Goal: Information Seeking & Learning: Understand process/instructions

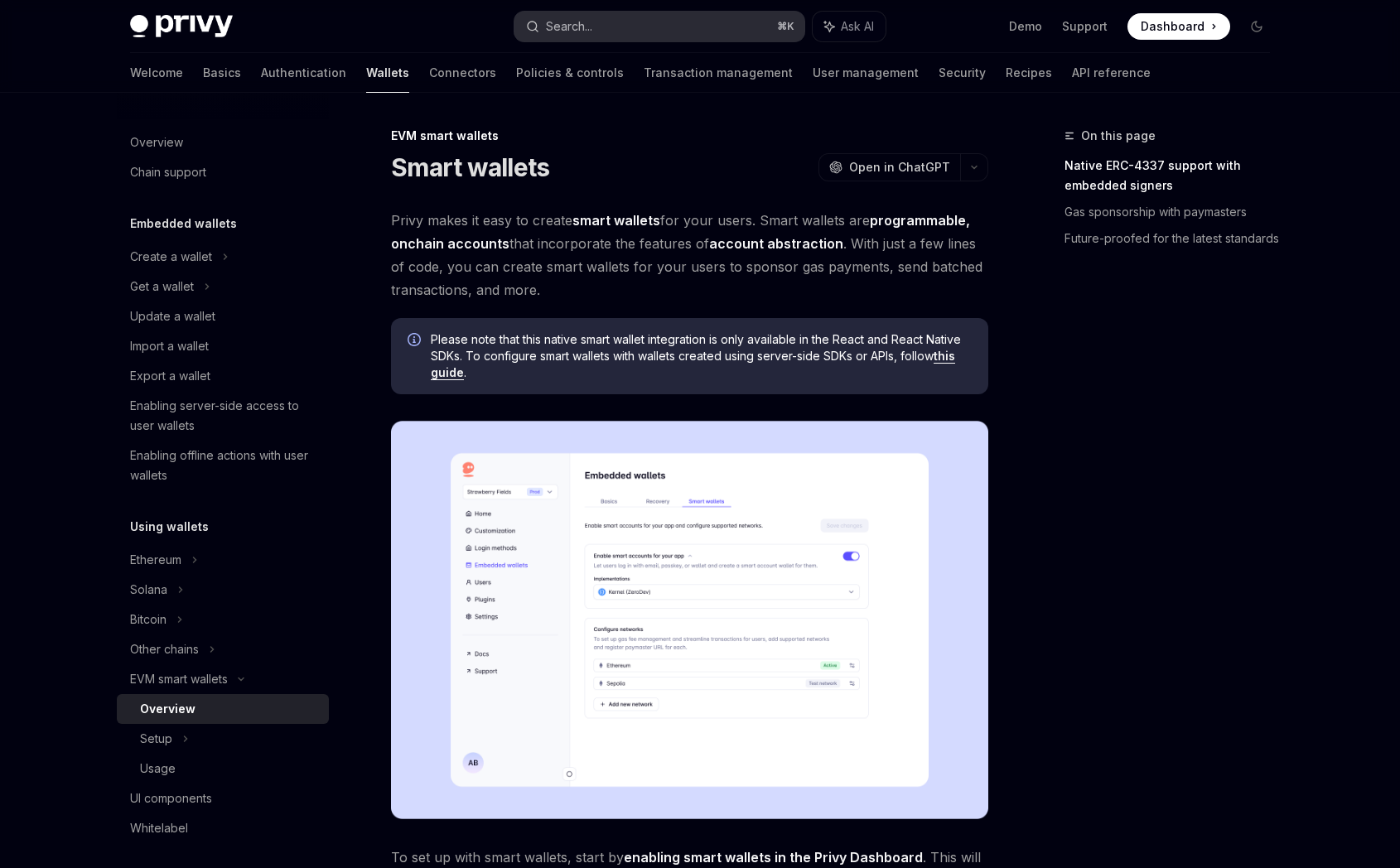
click at [575, 28] on div "Search..." at bounding box center [569, 26] width 46 height 20
type textarea "*"
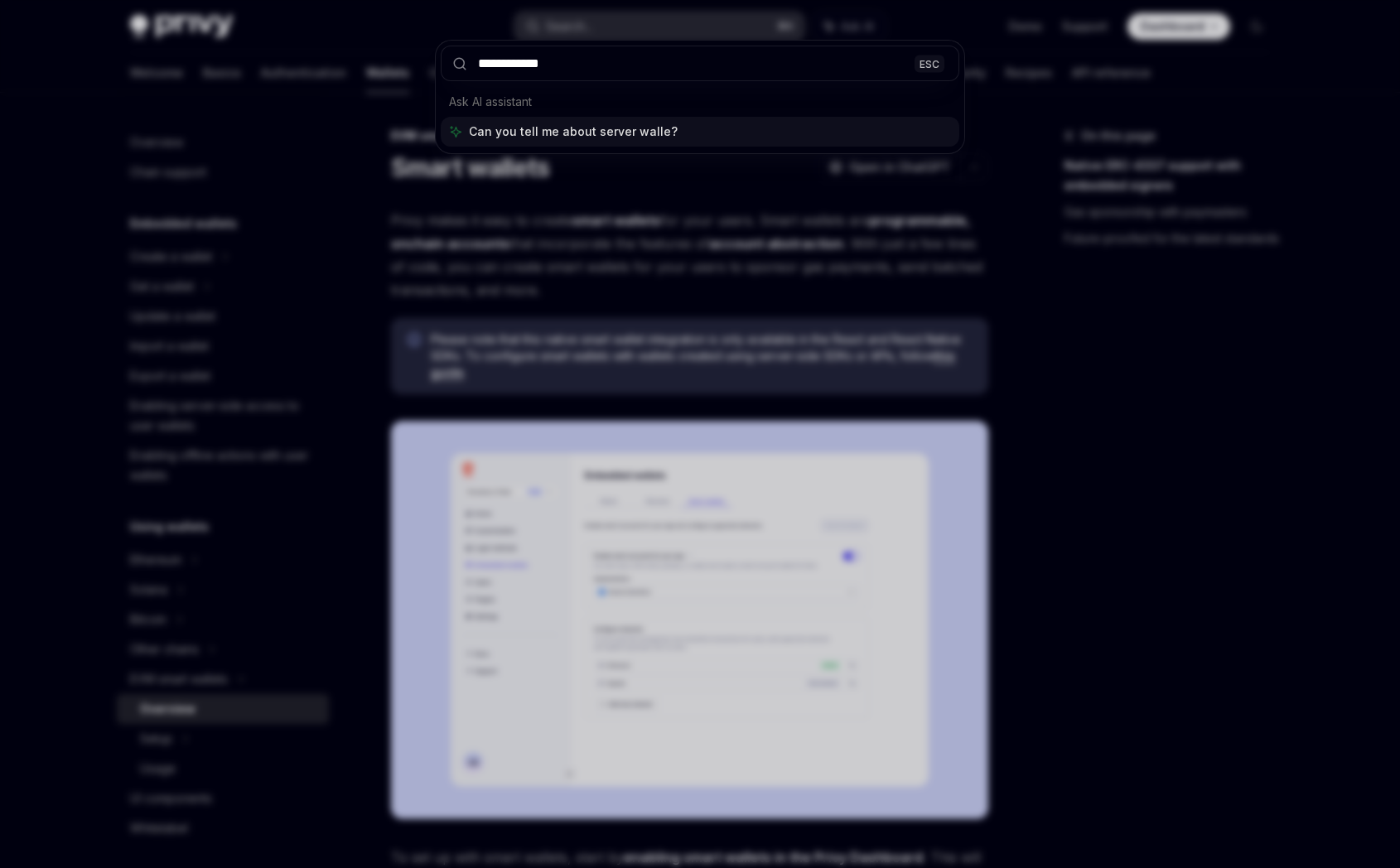
type input "**********"
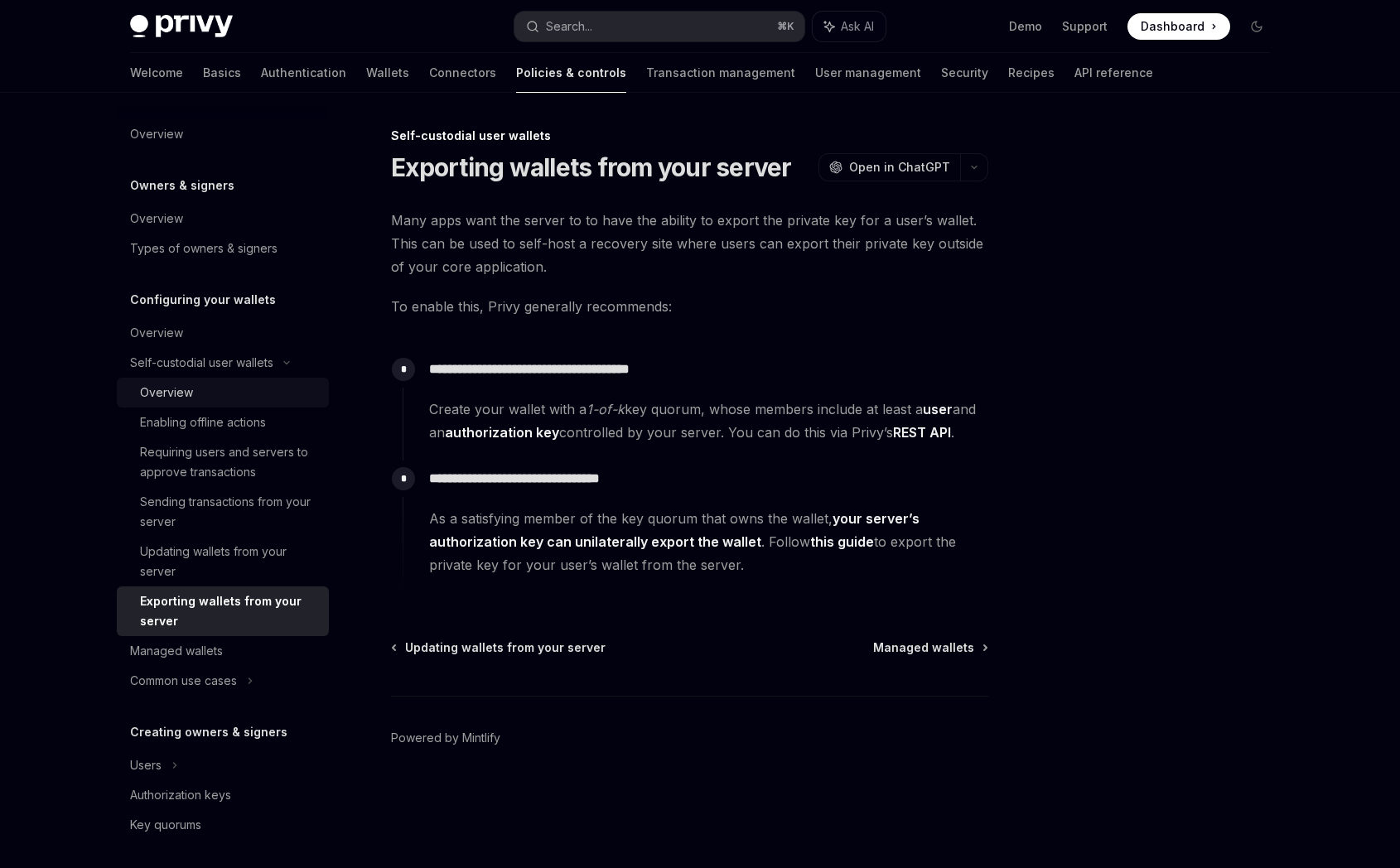
click at [254, 391] on div "Overview" at bounding box center [229, 392] width 179 height 20
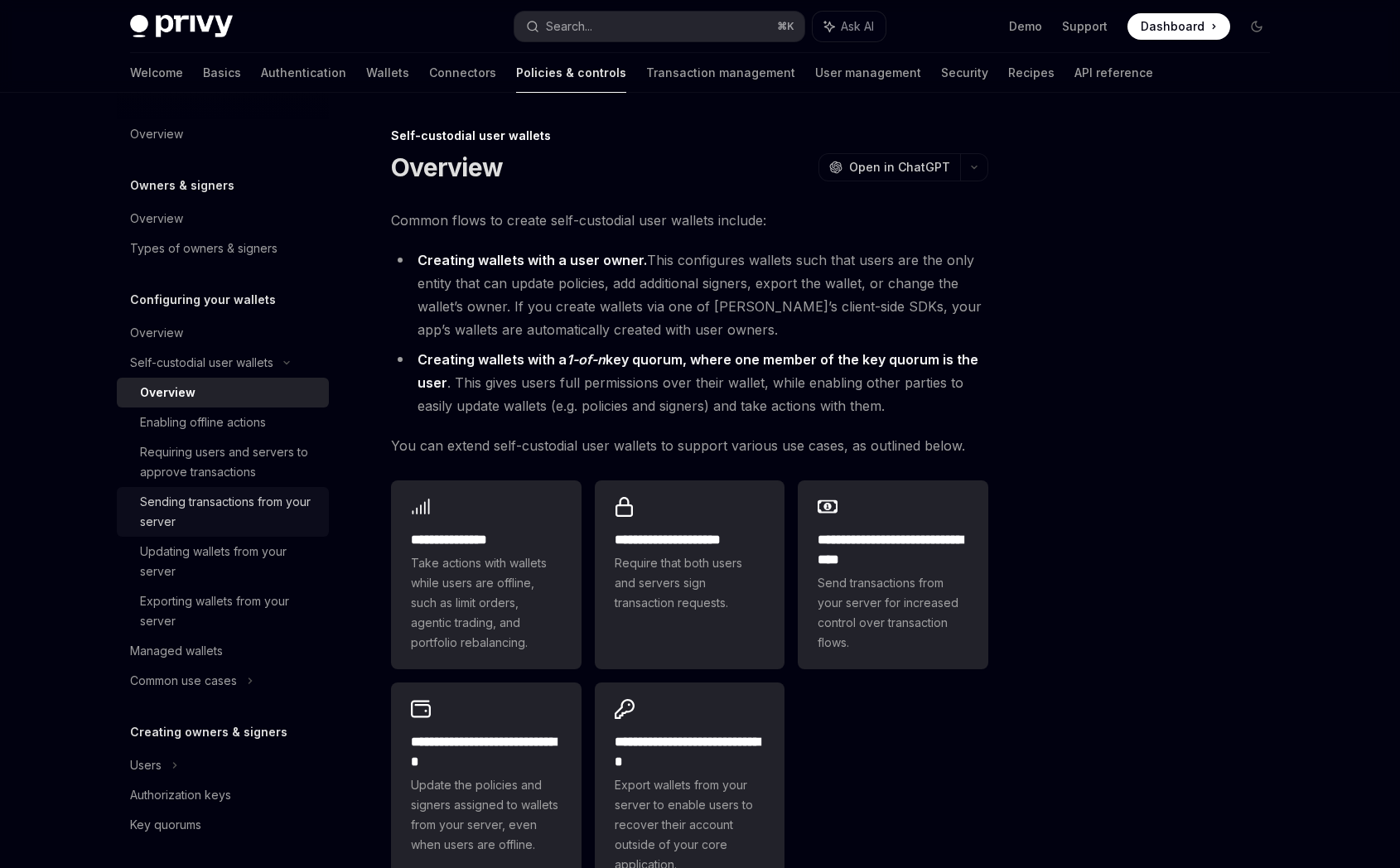
click at [296, 512] on div "Sending transactions from your server" at bounding box center [229, 512] width 179 height 40
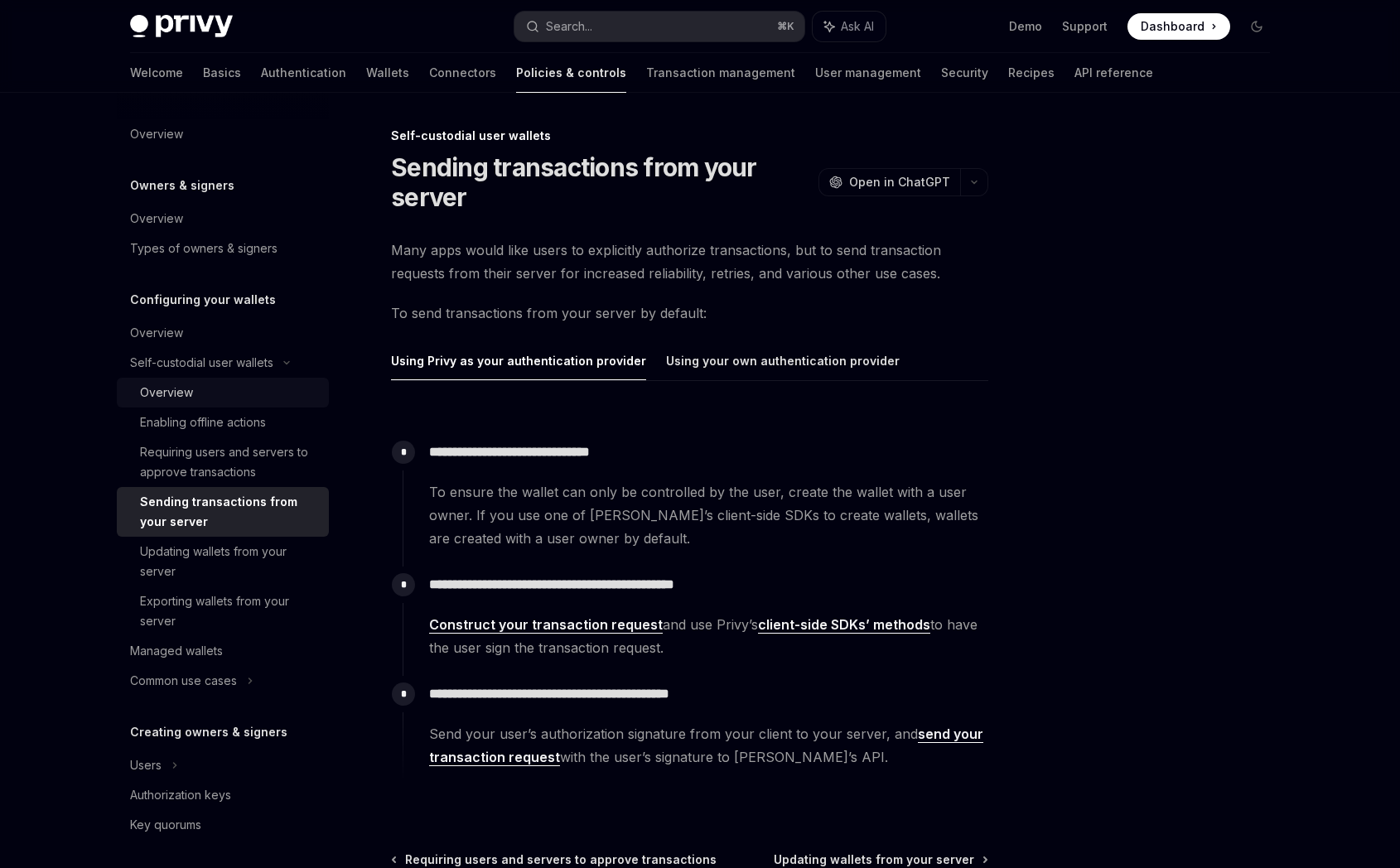
click at [244, 402] on link "Overview" at bounding box center [223, 393] width 213 height 29
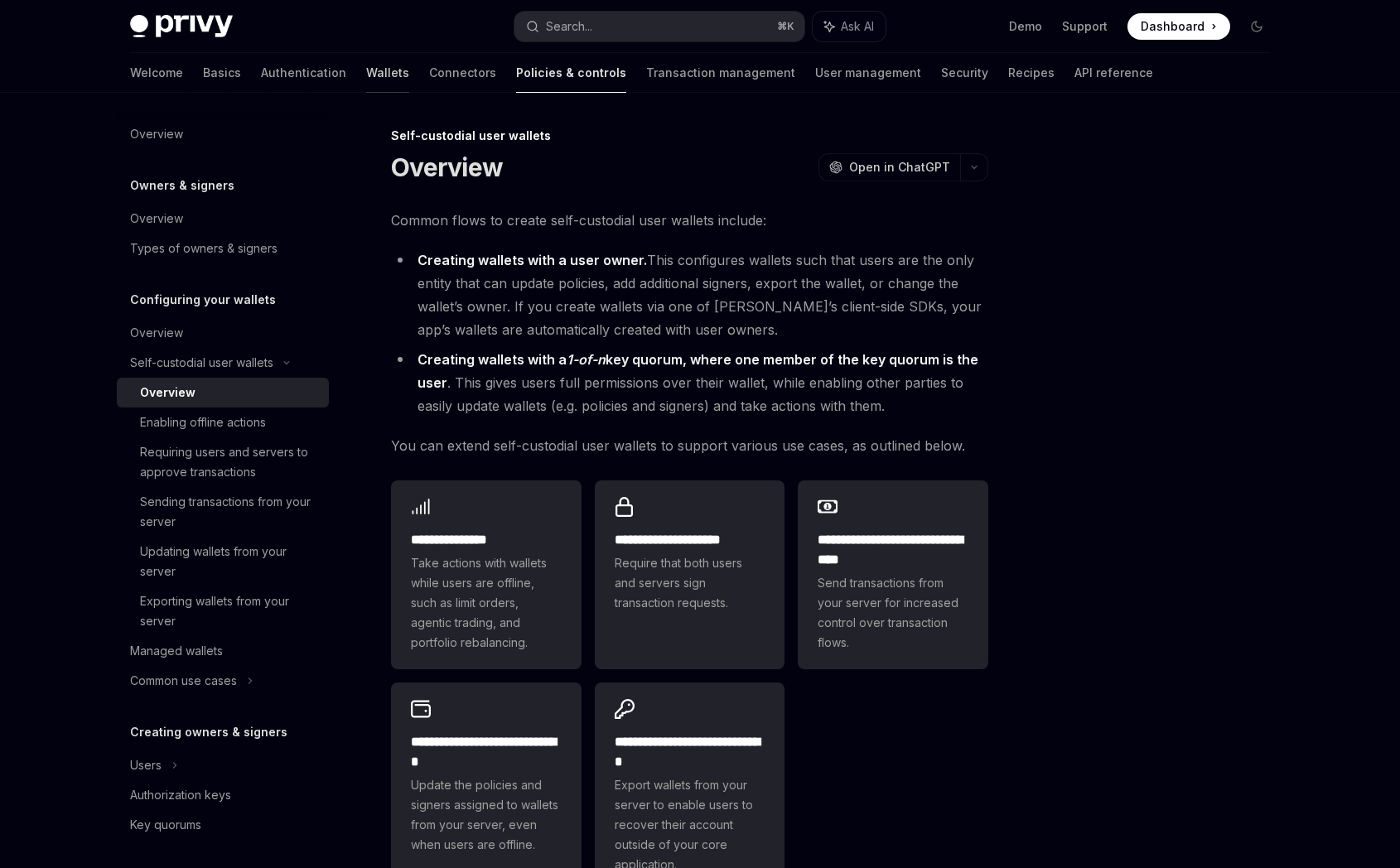
click at [366, 82] on link "Wallets" at bounding box center [388, 73] width 43 height 40
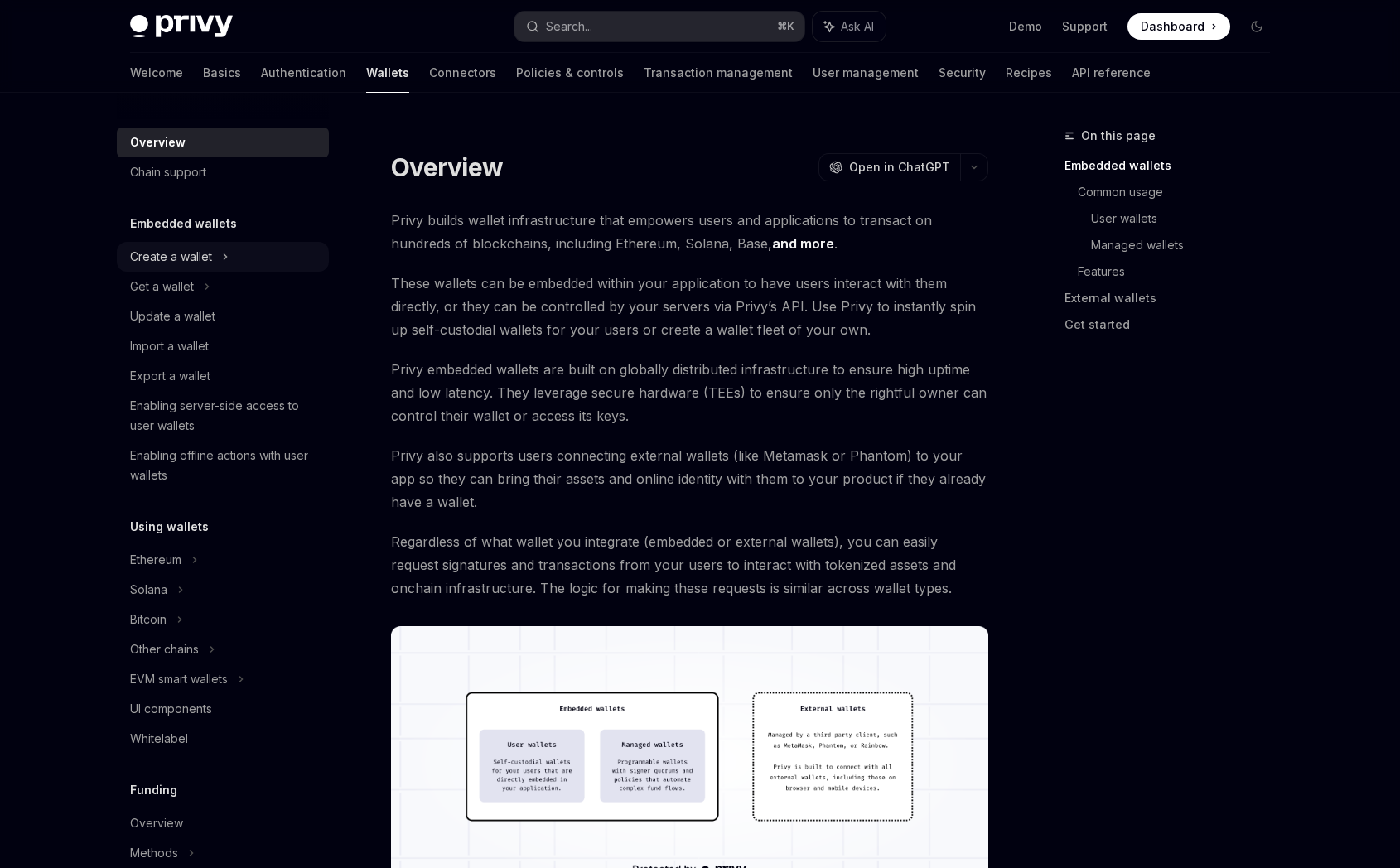
click at [211, 261] on div "Create a wallet" at bounding box center [171, 257] width 82 height 20
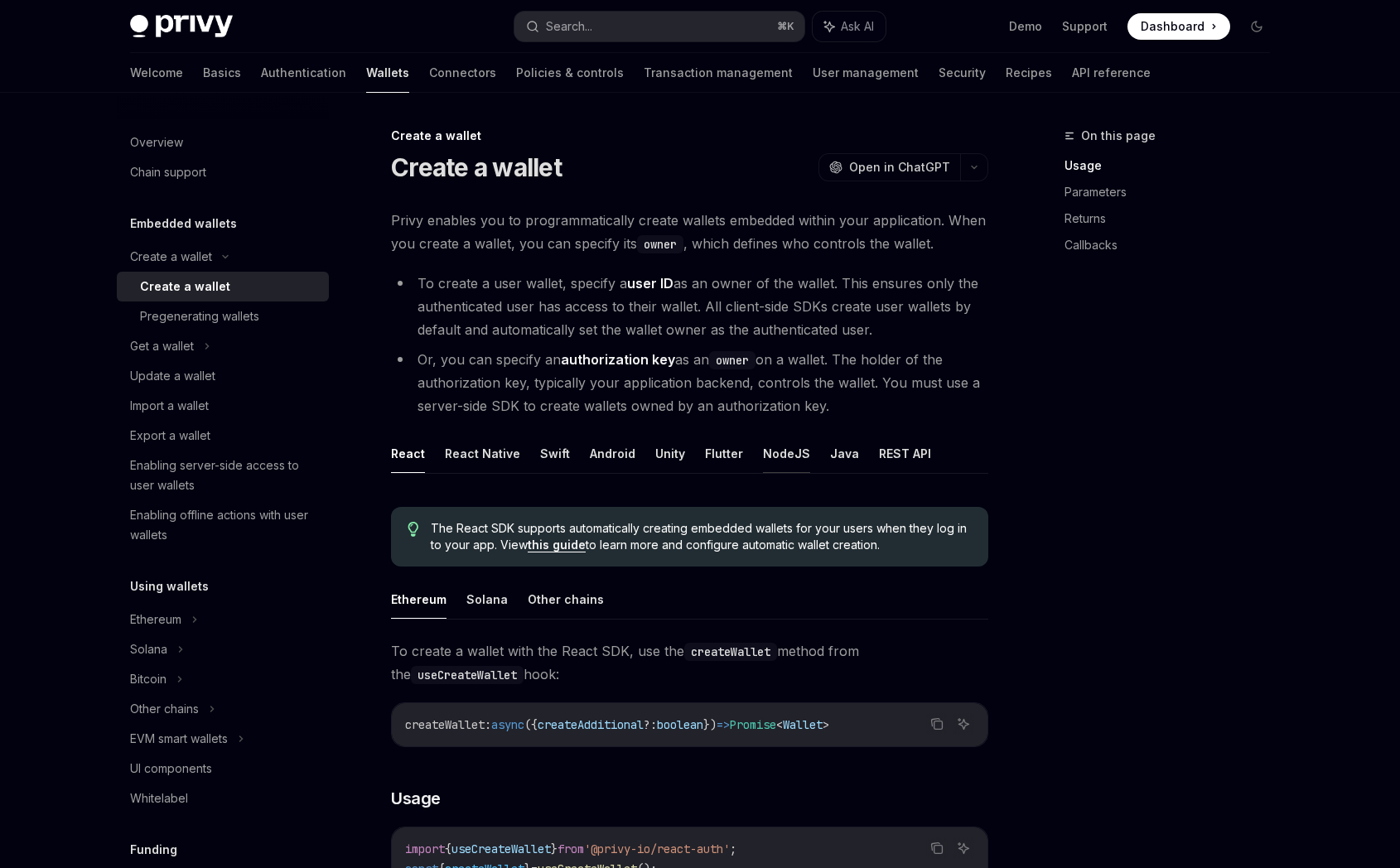
click at [767, 459] on button "NodeJS" at bounding box center [787, 454] width 47 height 39
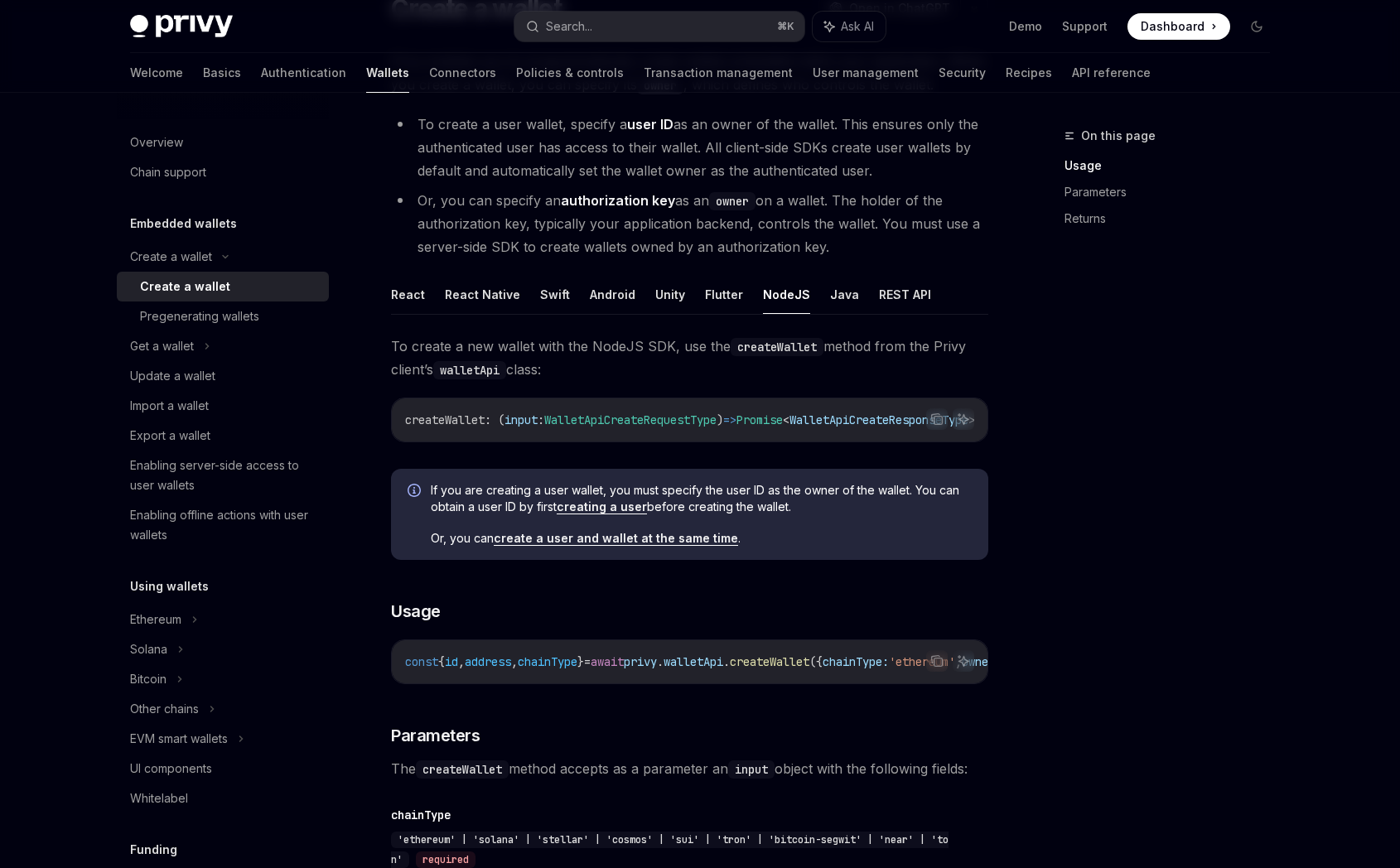
scroll to position [164, 0]
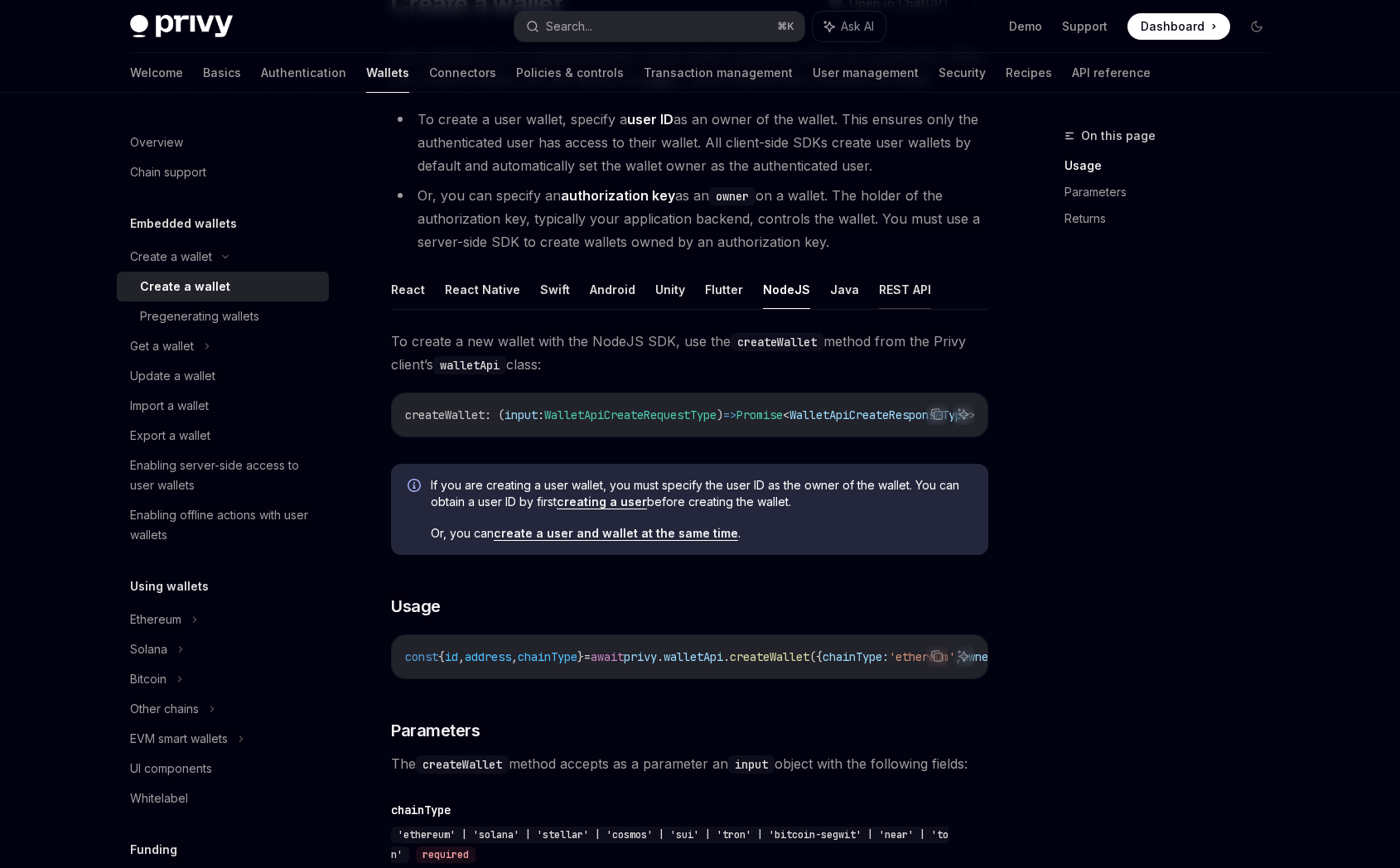
click at [889, 289] on button "REST API" at bounding box center [906, 289] width 52 height 39
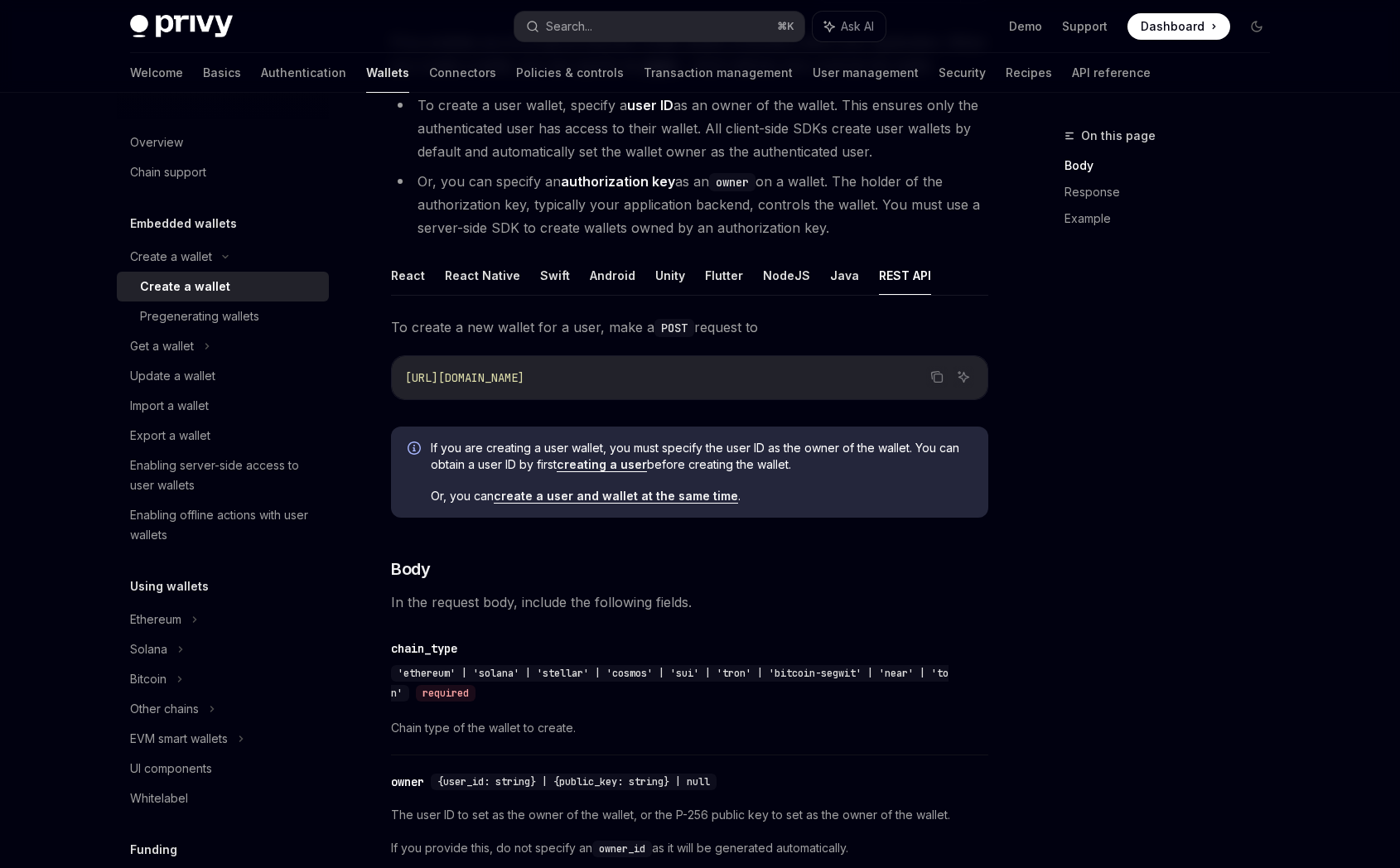
scroll to position [177, 0]
click at [763, 280] on button "NodeJS" at bounding box center [787, 276] width 47 height 39
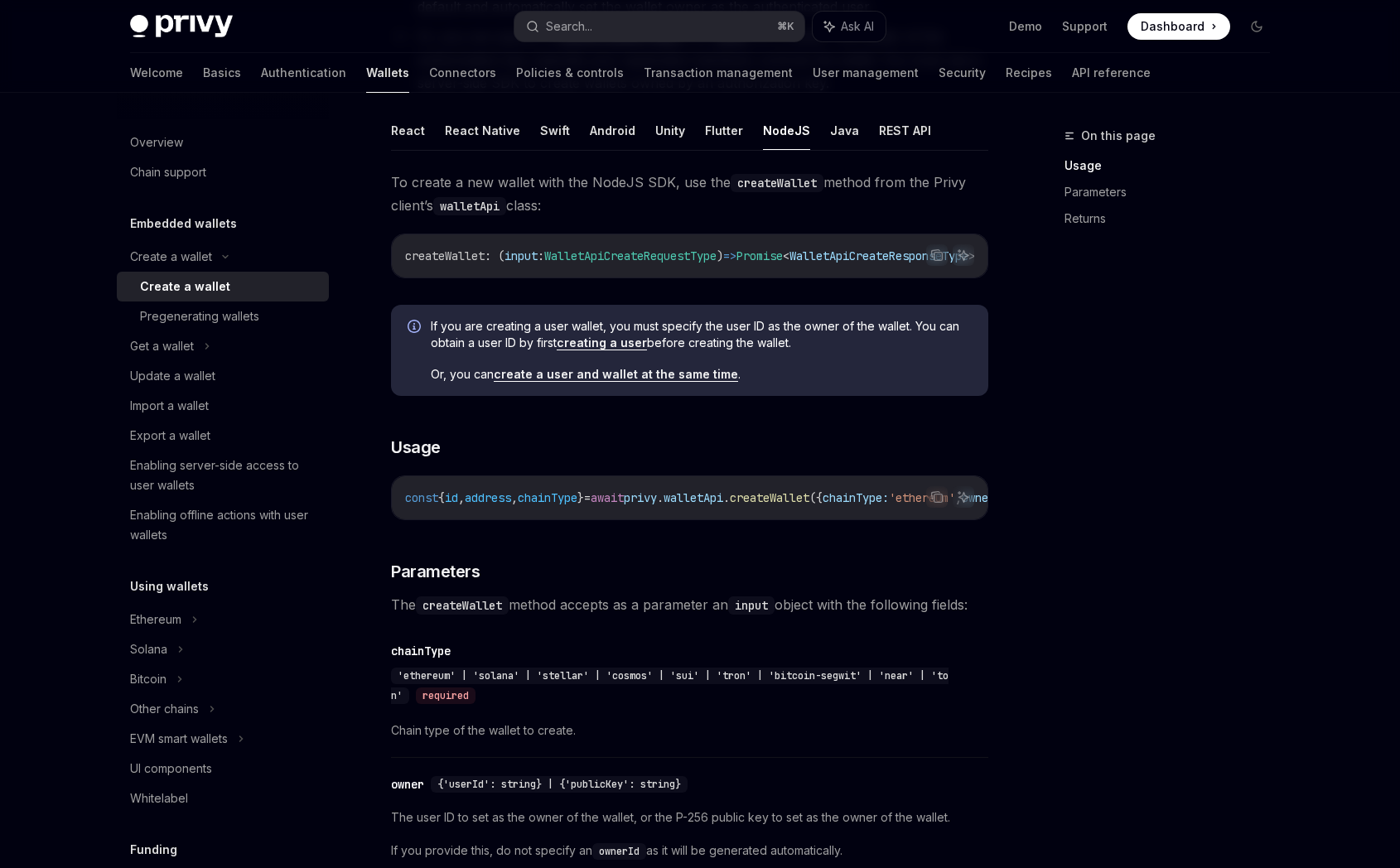
scroll to position [321, 0]
click at [890, 130] on button "REST API" at bounding box center [906, 133] width 52 height 39
type textarea "*"
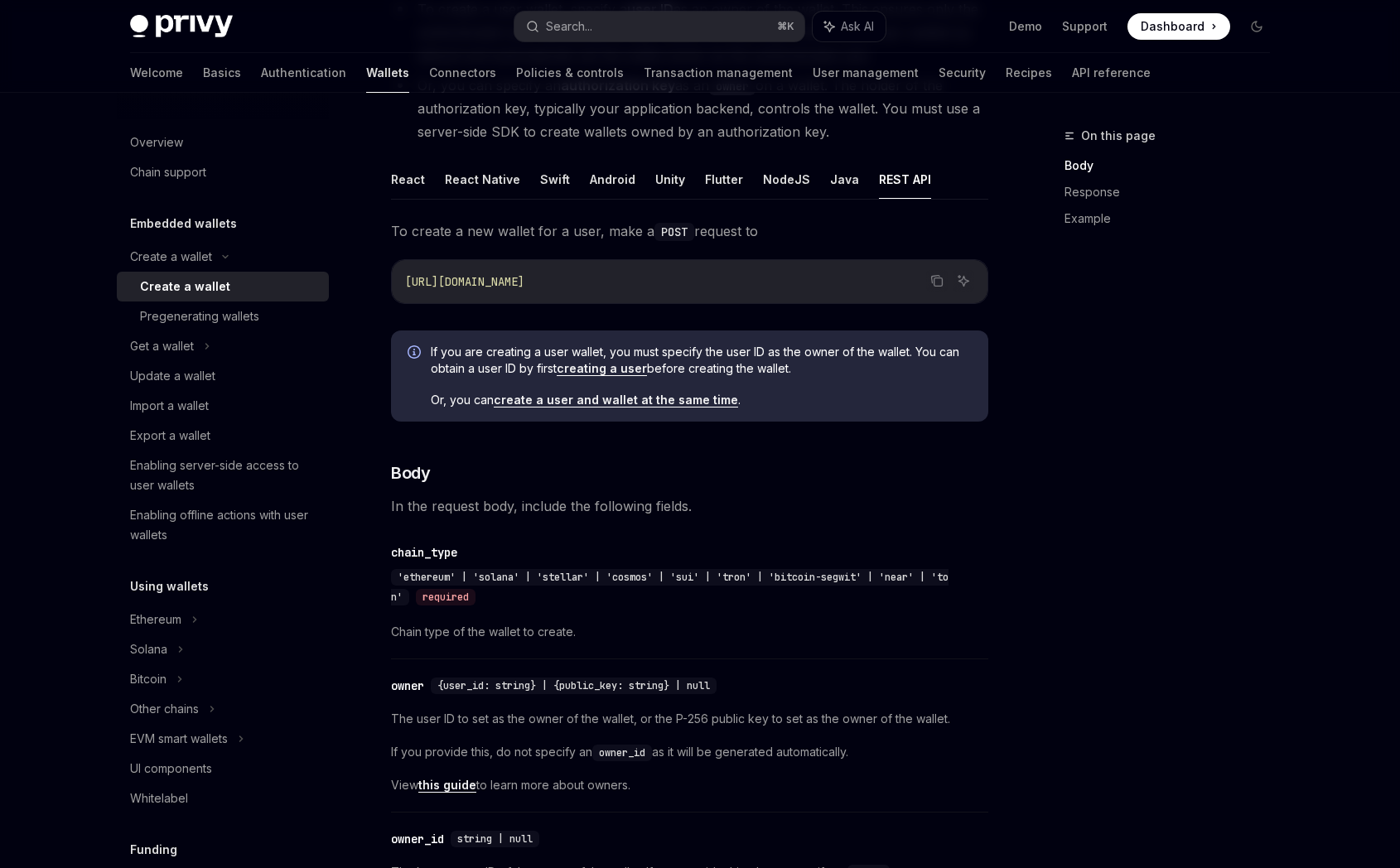
scroll to position [303, 0]
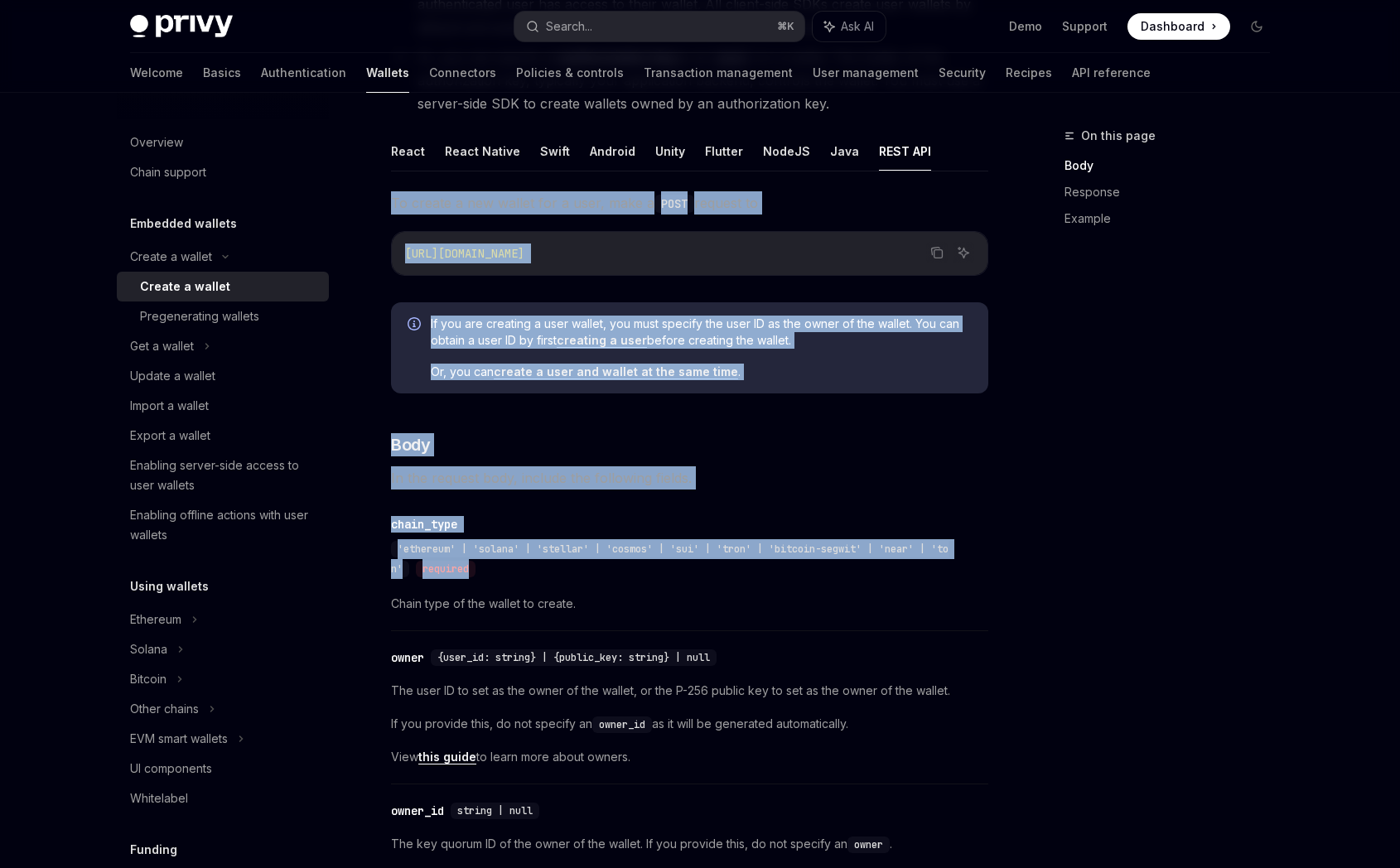
drag, startPoint x: 390, startPoint y: 204, endPoint x: 597, endPoint y: 580, distance: 429.2
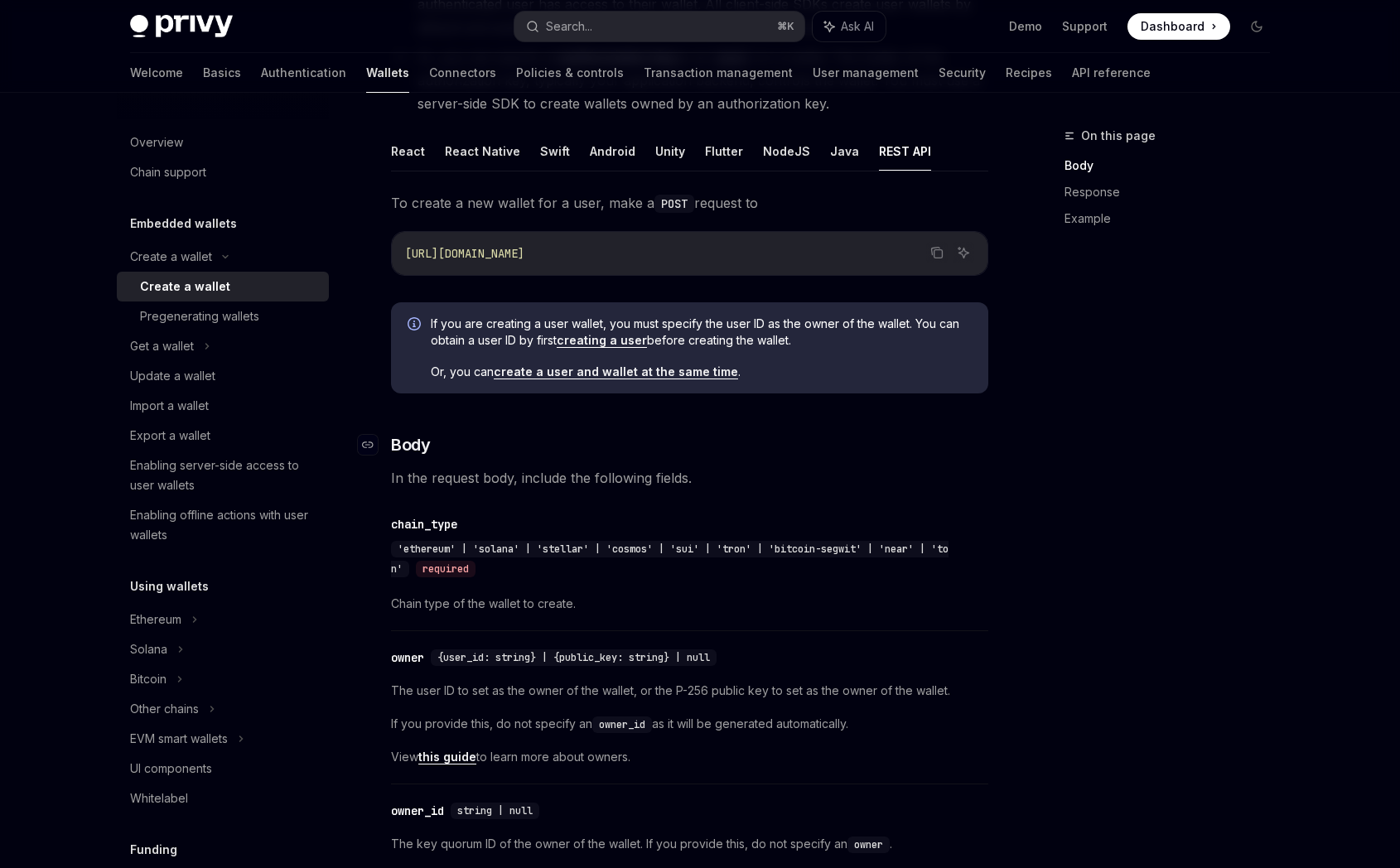
click at [566, 442] on h3 "​ Body" at bounding box center [690, 445] width 598 height 23
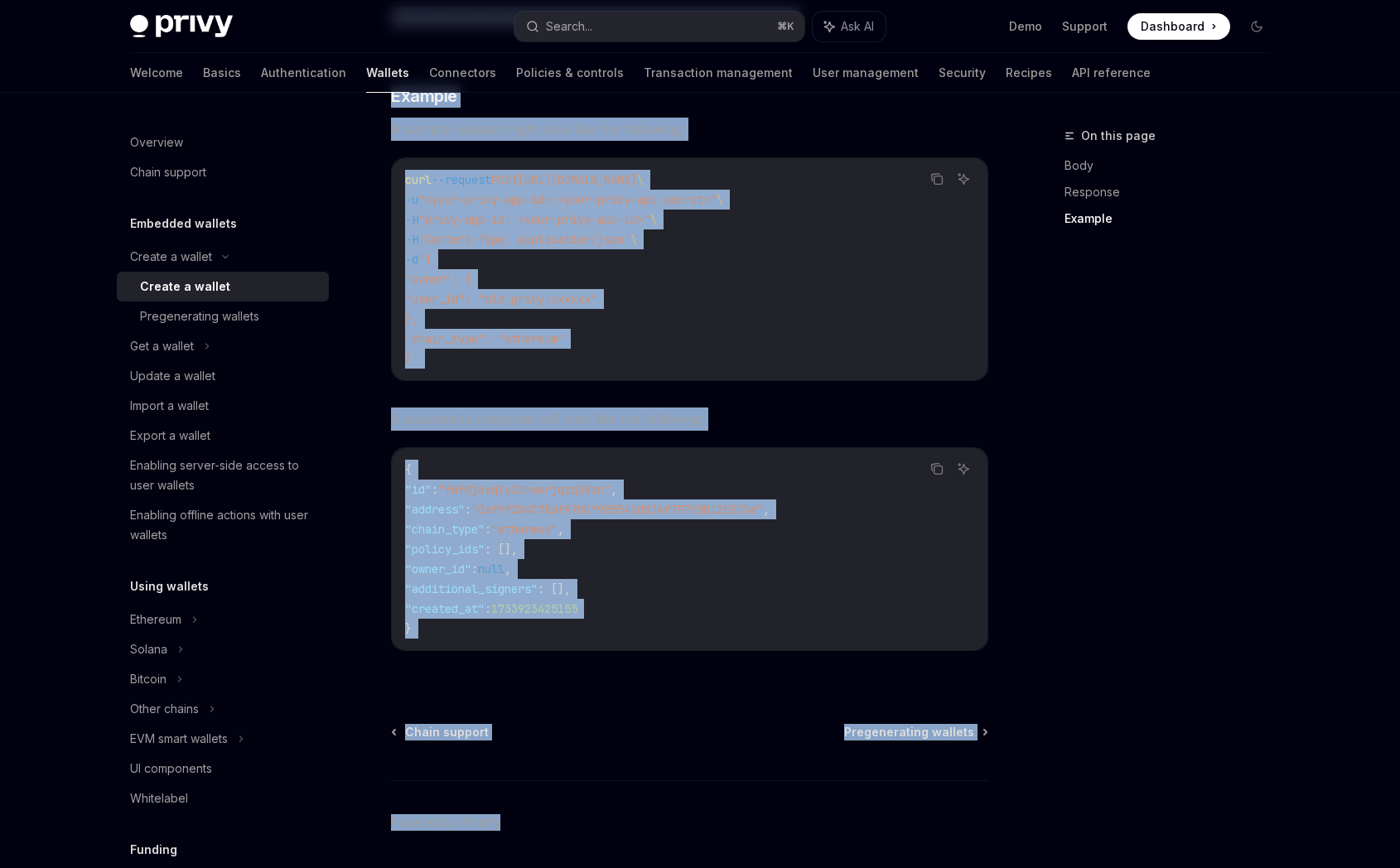
scroll to position [2297, 0]
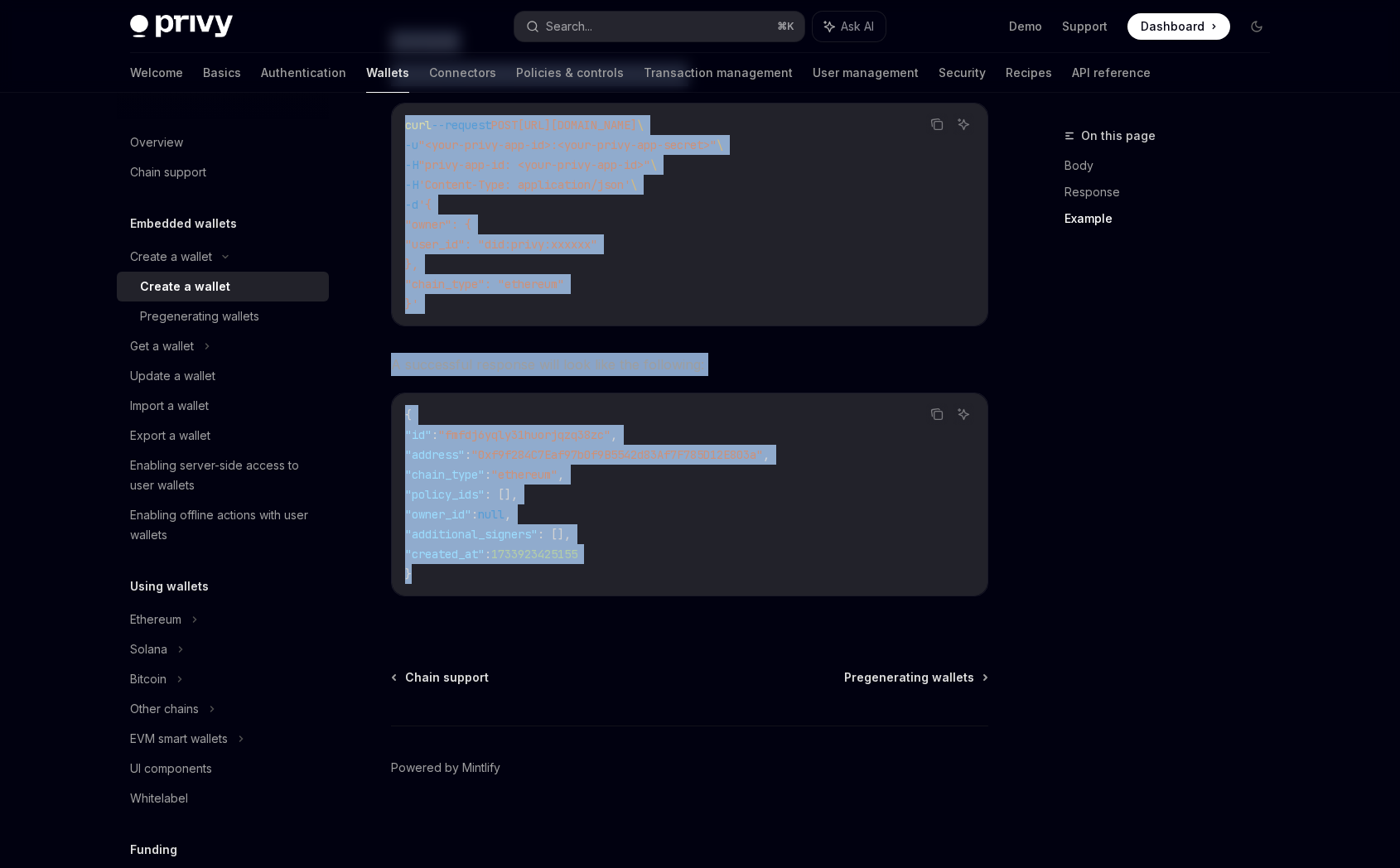
drag, startPoint x: 393, startPoint y: 204, endPoint x: 552, endPoint y: 569, distance: 398.1
copy div "Lo ipsumd s ame consec adi e sedd, eius t INCI utlabor et Dolo Mag AL enima://m…"
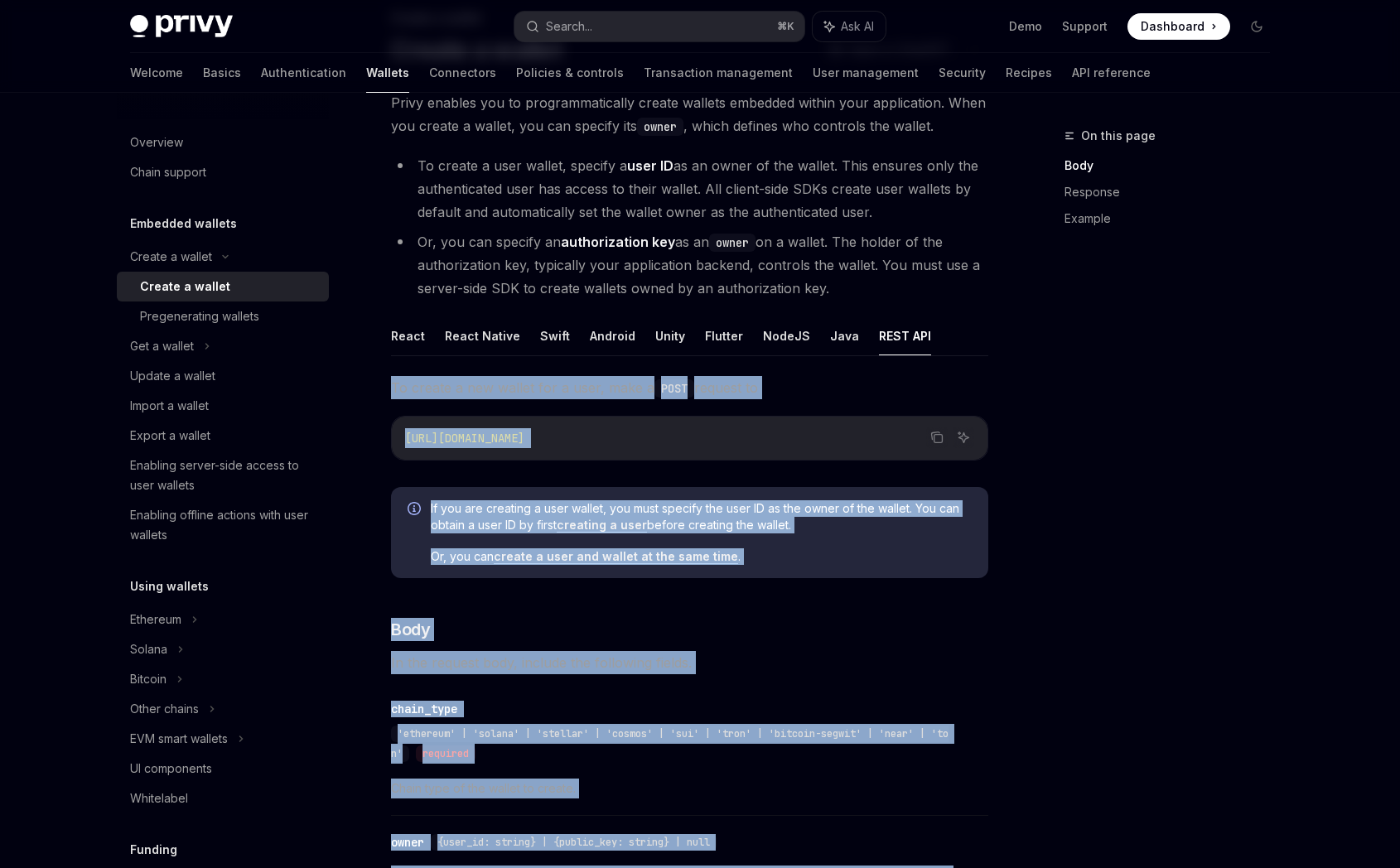
scroll to position [0, 0]
